Goal: Transaction & Acquisition: Purchase product/service

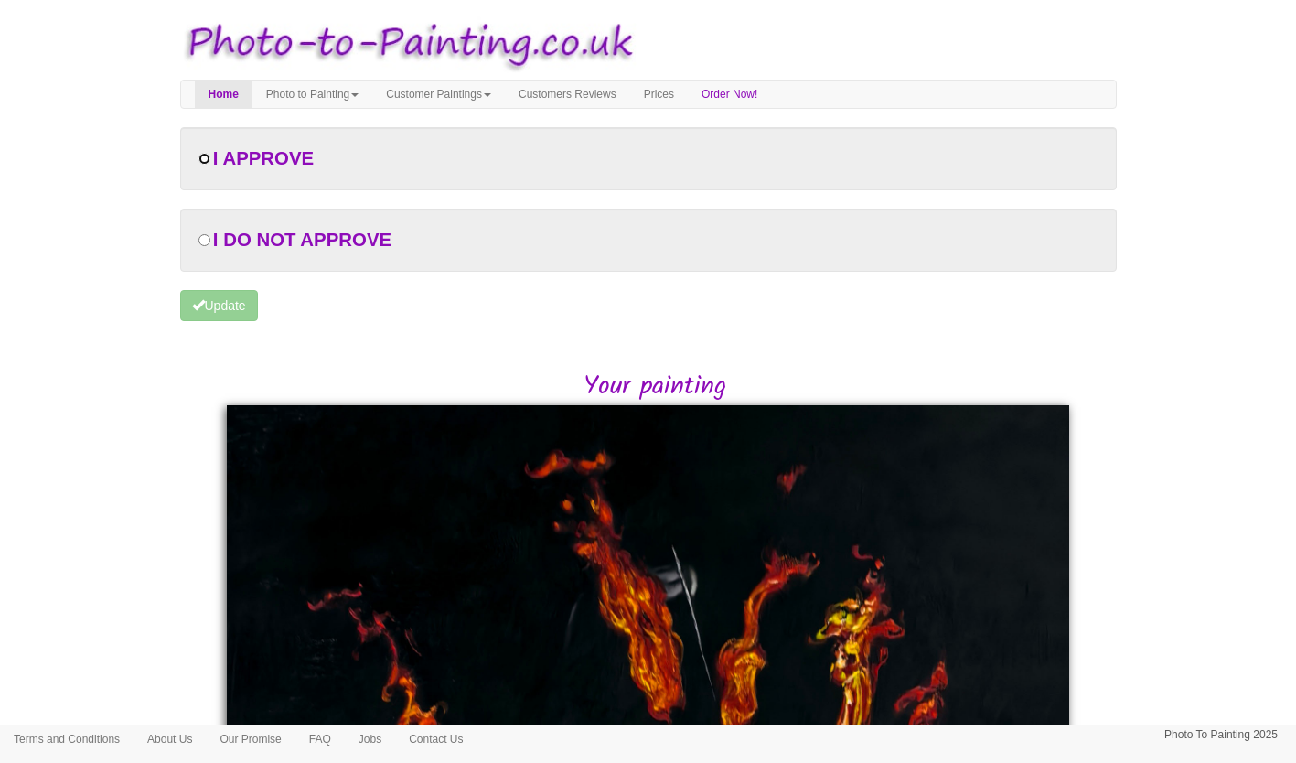
click at [204, 157] on input "radio" at bounding box center [204, 159] width 12 height 12
radio input "true"
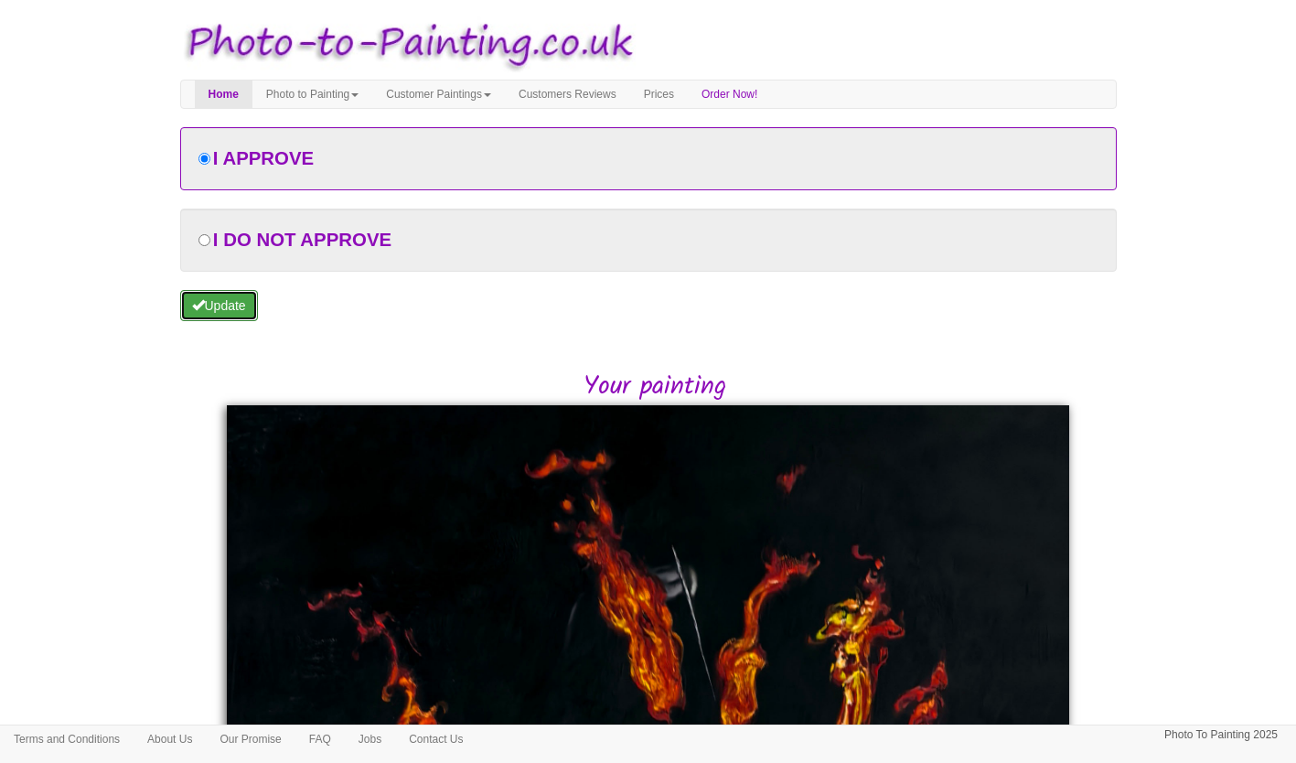
click at [232, 305] on button "Update" at bounding box center [219, 305] width 78 height 31
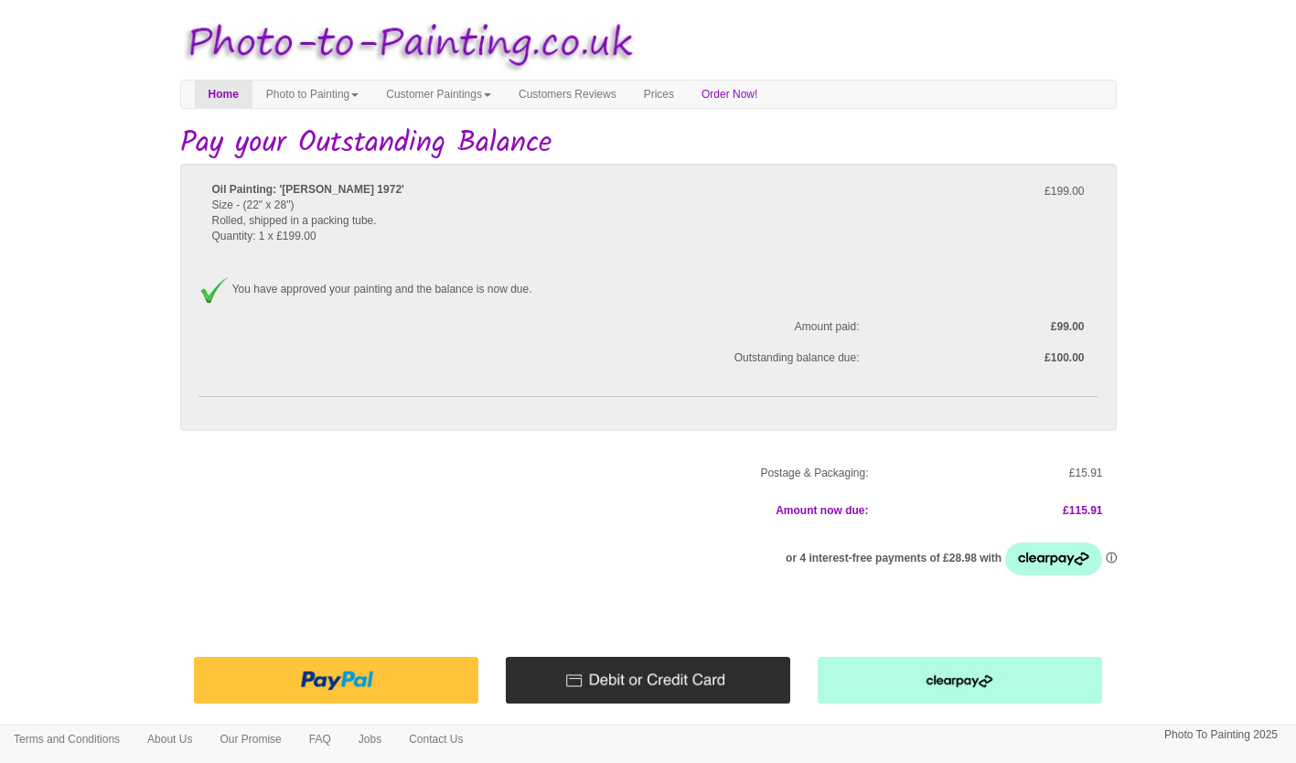
click at [621, 683] on img at bounding box center [648, 679] width 284 height 47
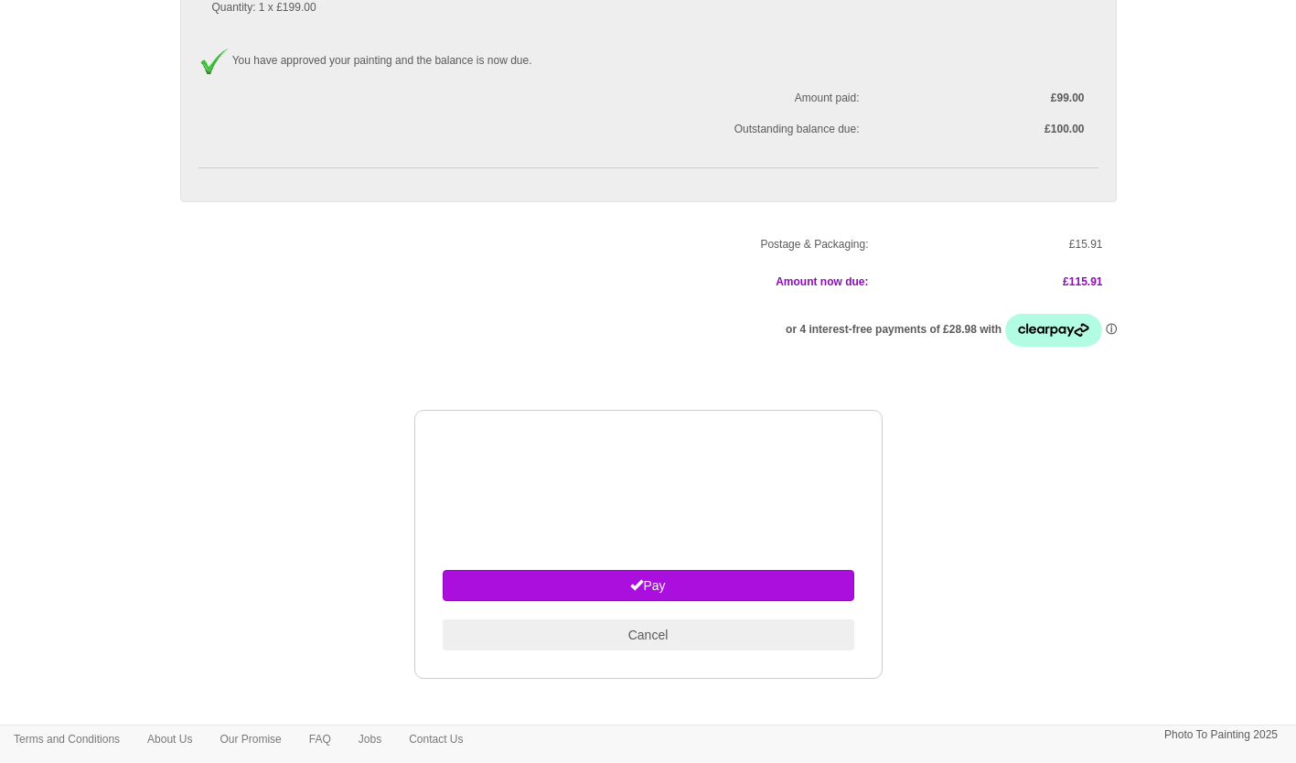
scroll to position [236, 0]
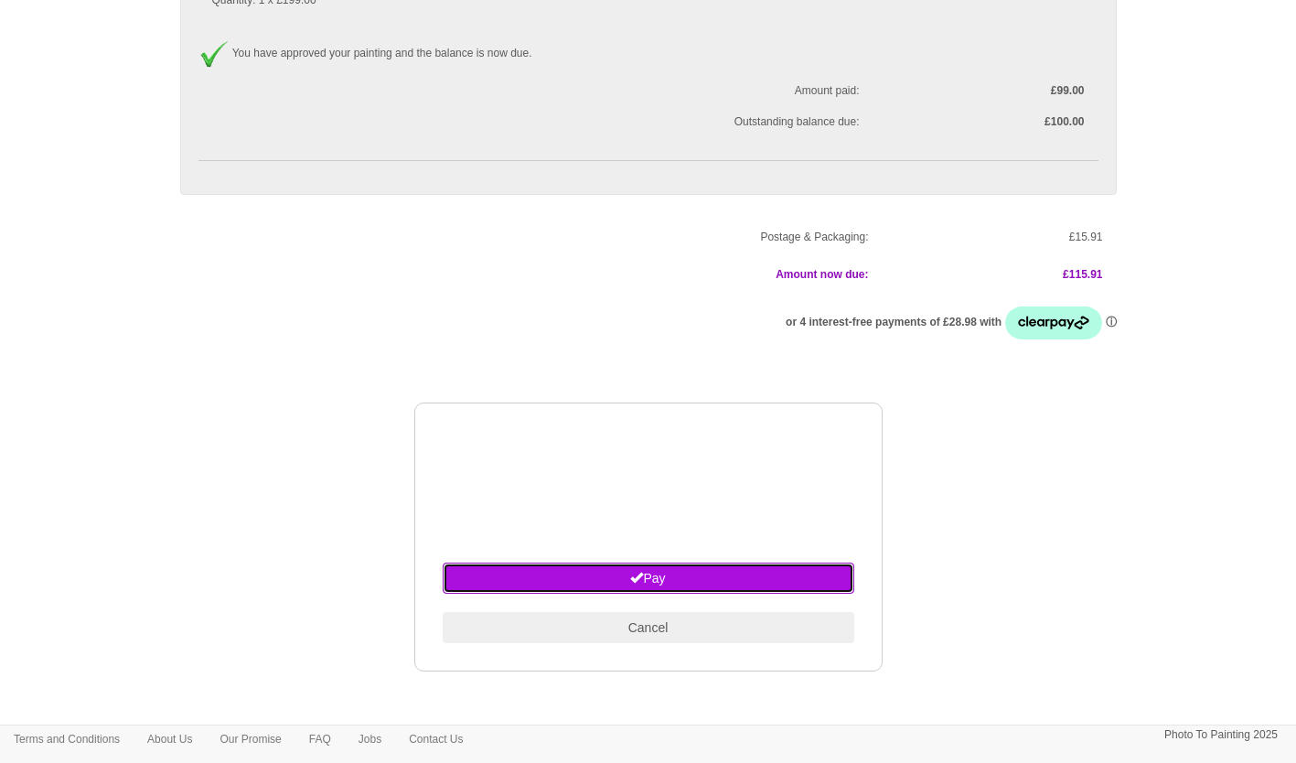
click at [642, 581] on button "Pay" at bounding box center [648, 577] width 411 height 31
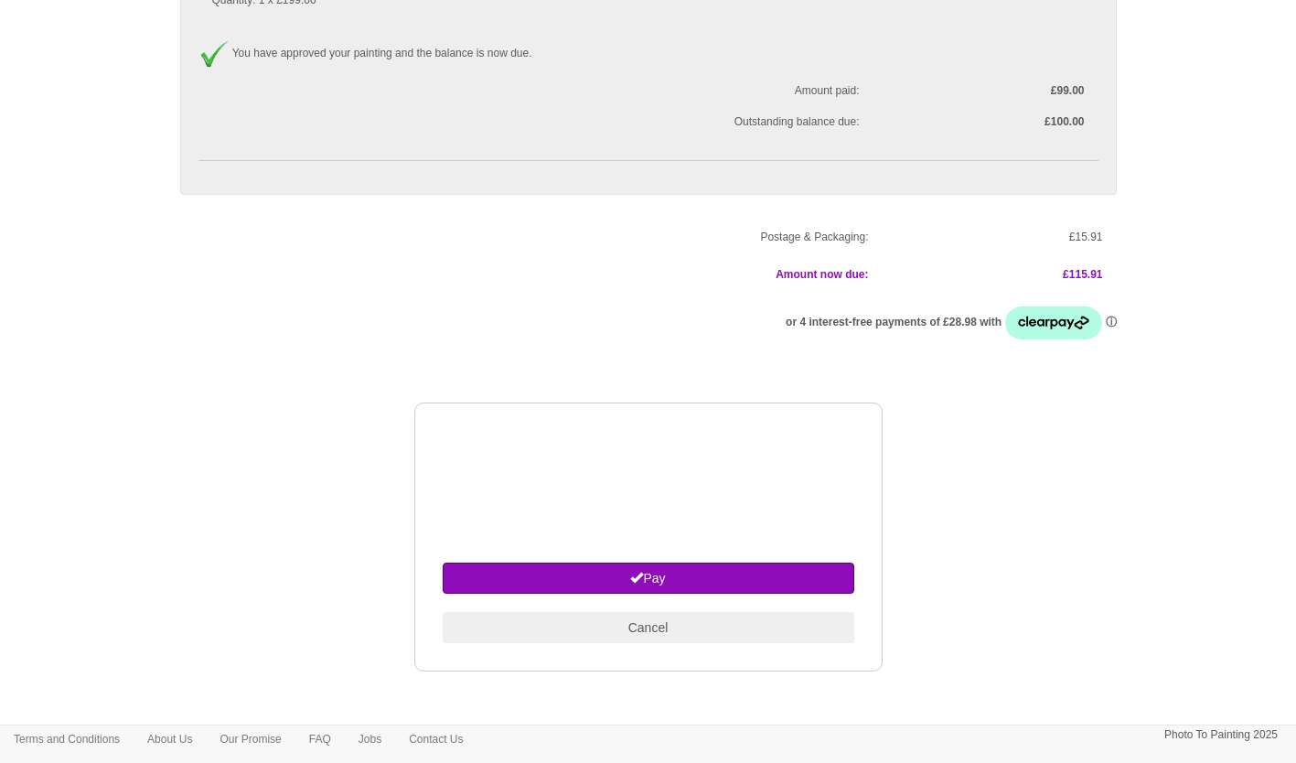
scroll to position [235, 0]
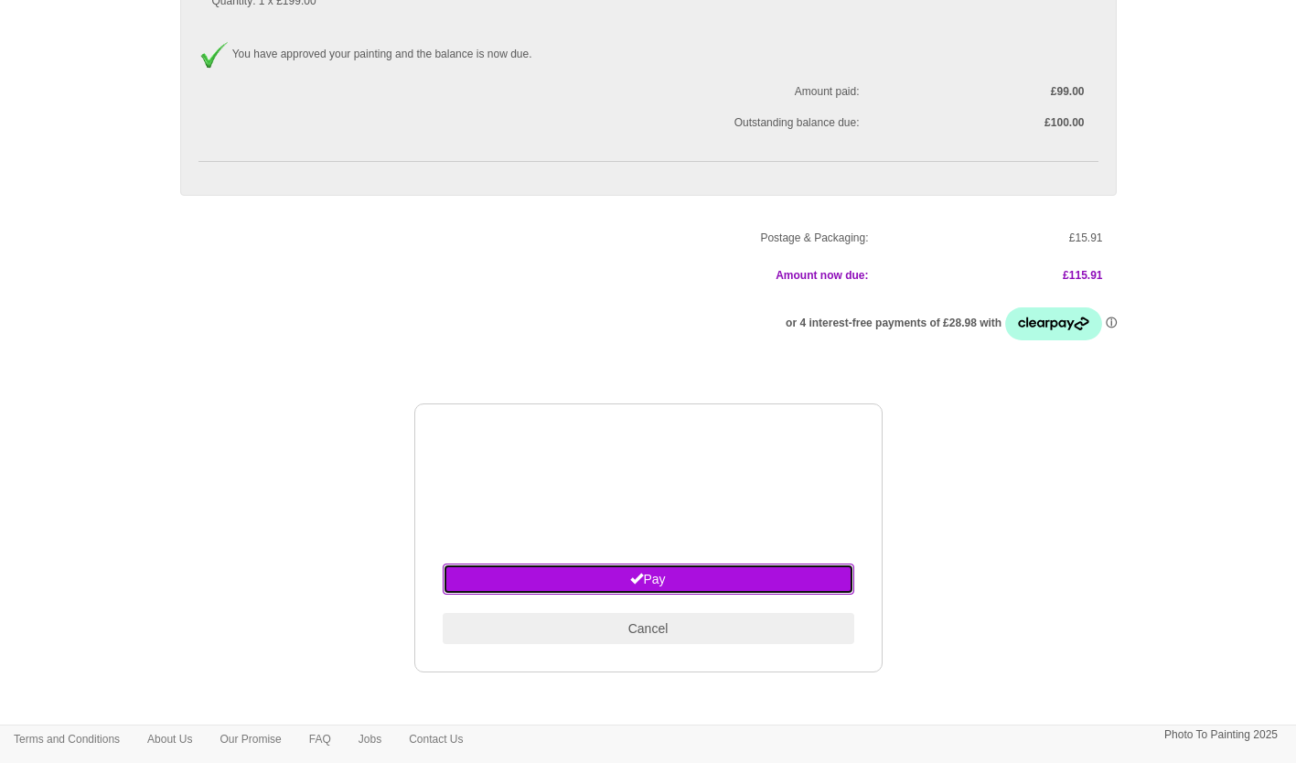
click at [685, 575] on button "Pay" at bounding box center [648, 578] width 411 height 31
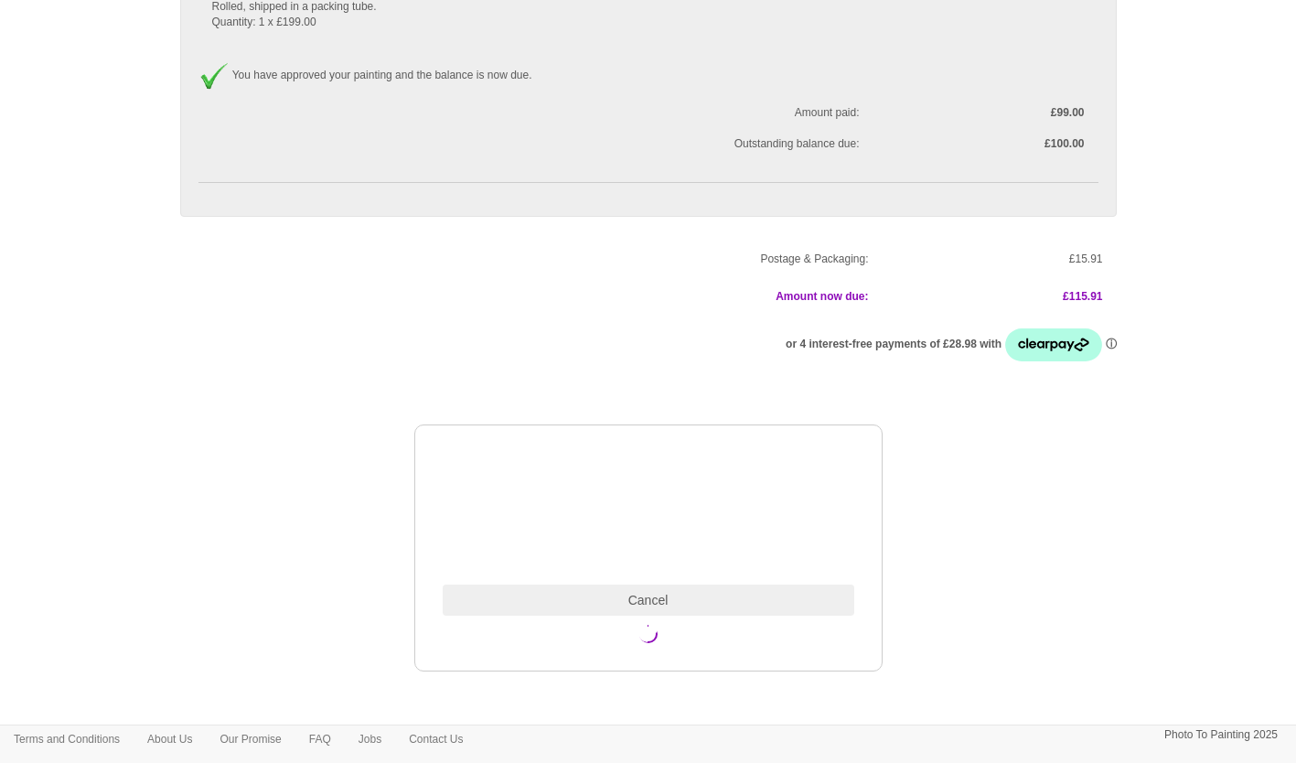
scroll to position [213, 0]
